Goal: Navigation & Orientation: Find specific page/section

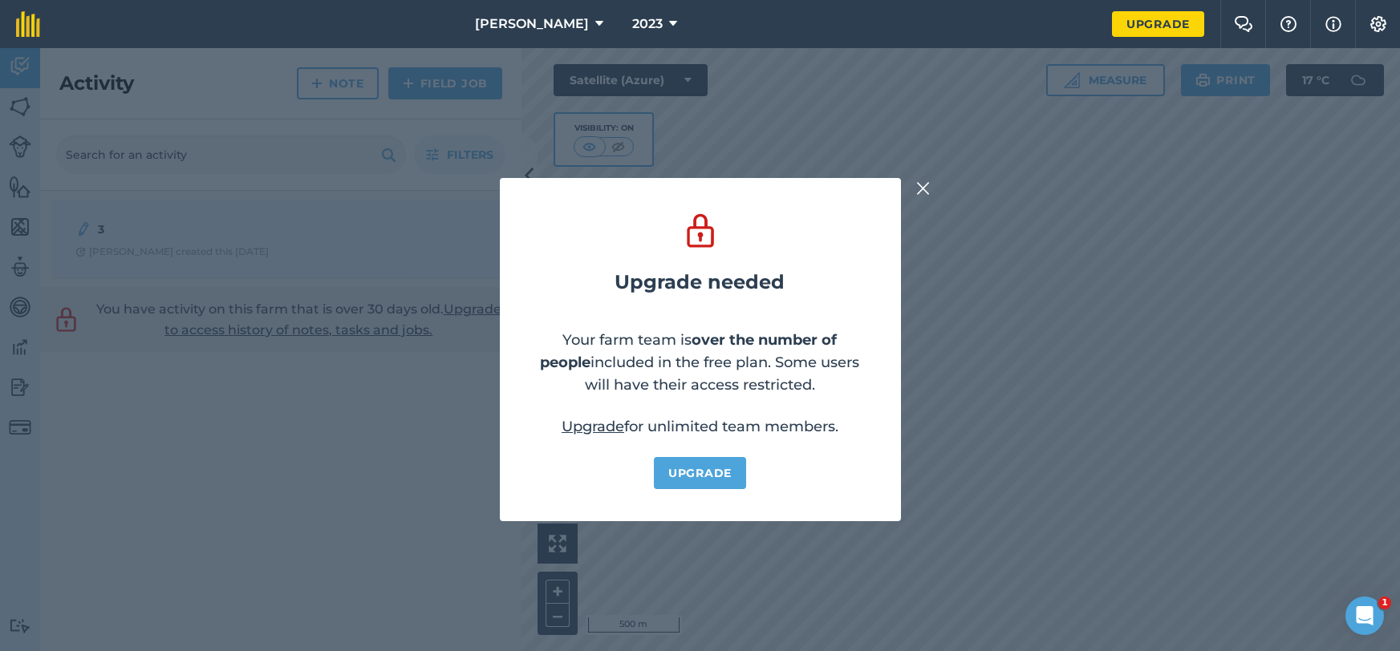
click at [925, 186] on img at bounding box center [923, 188] width 14 height 19
click at [916, 193] on img at bounding box center [923, 188] width 14 height 19
